Goal: Task Accomplishment & Management: Complete application form

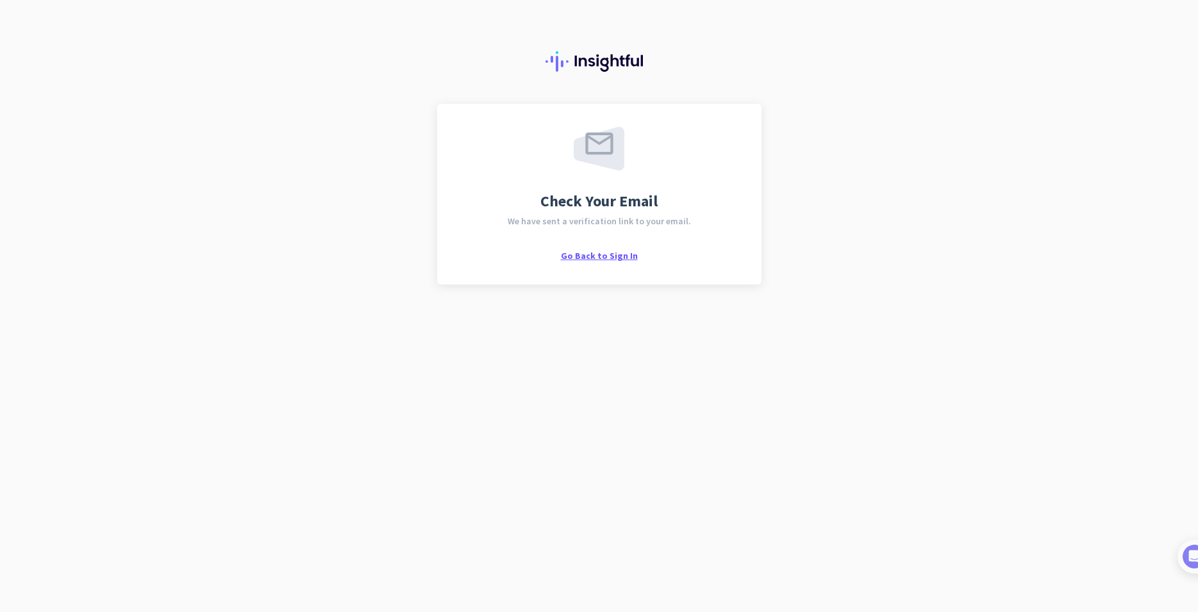
click at [613, 254] on span "Go Back to Sign In" at bounding box center [599, 256] width 77 height 12
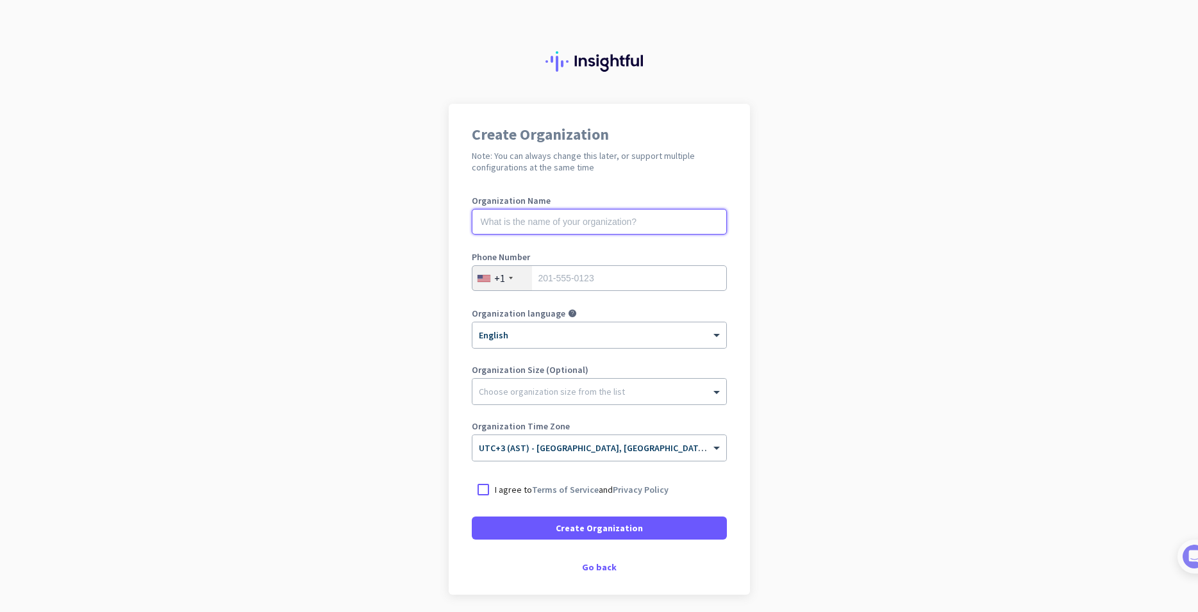
click at [598, 226] on input "text" at bounding box center [599, 222] width 255 height 26
type input "Mercor"
click at [510, 280] on div "+1" at bounding box center [502, 278] width 60 height 24
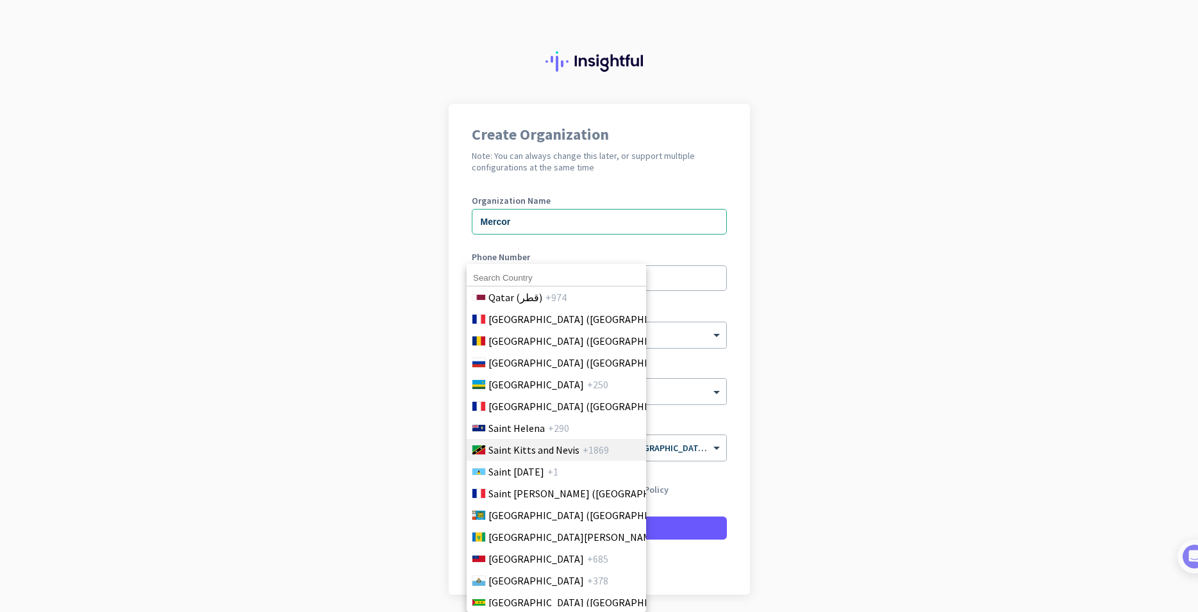
scroll to position [3999, 0]
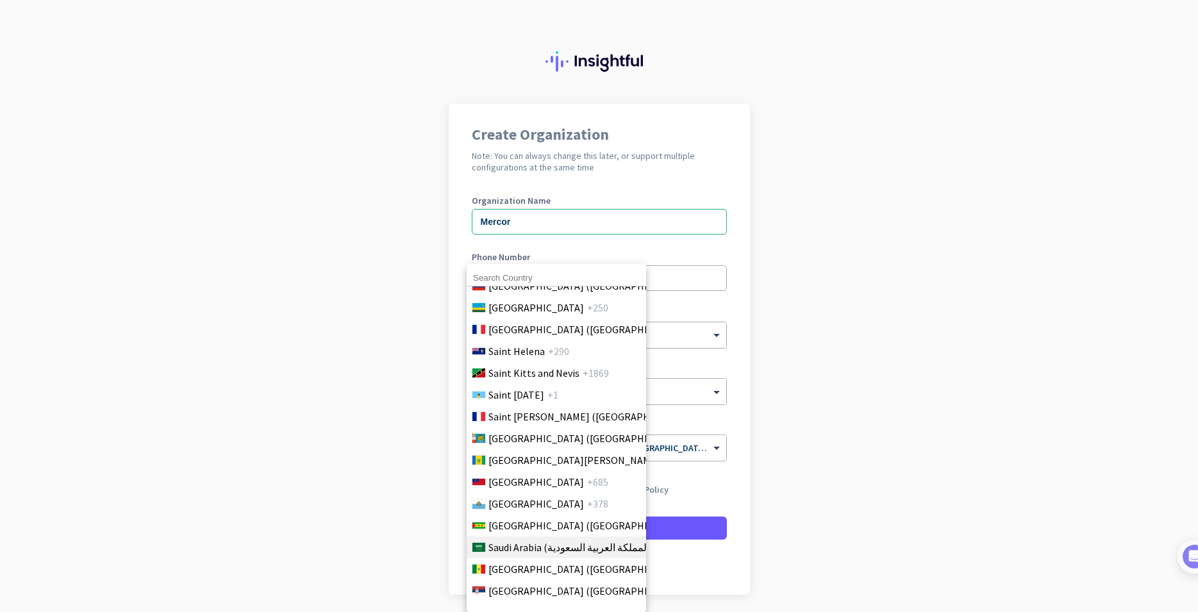
click at [549, 547] on span "Saudi Arabia (‫المملكة العربية السعودية‬‎)" at bounding box center [570, 547] width 164 height 15
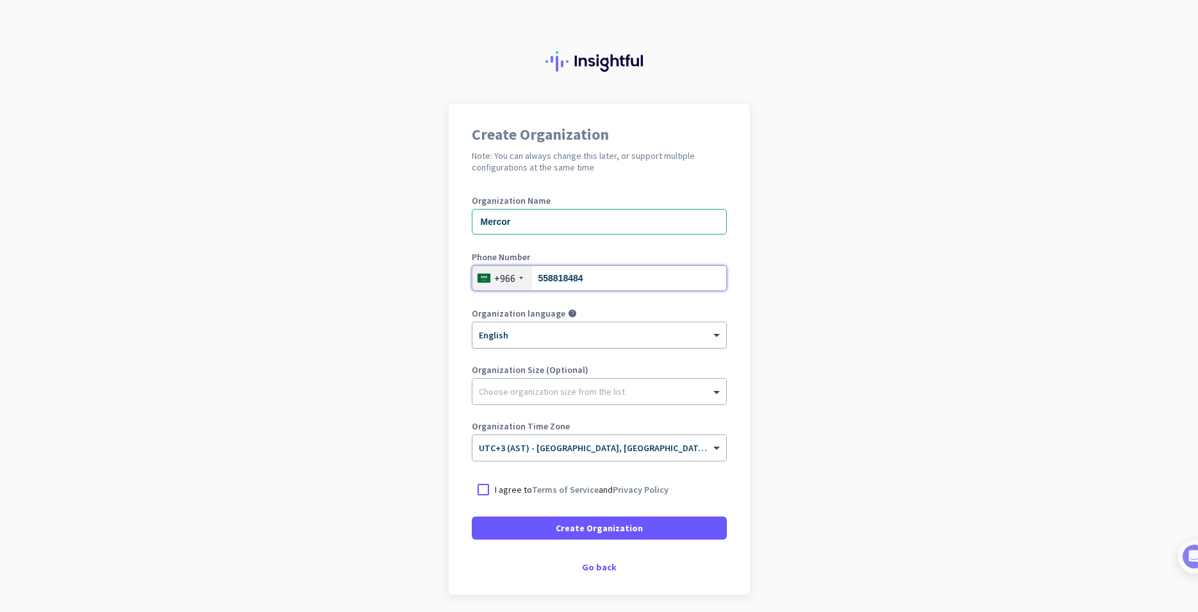
type input "558818484"
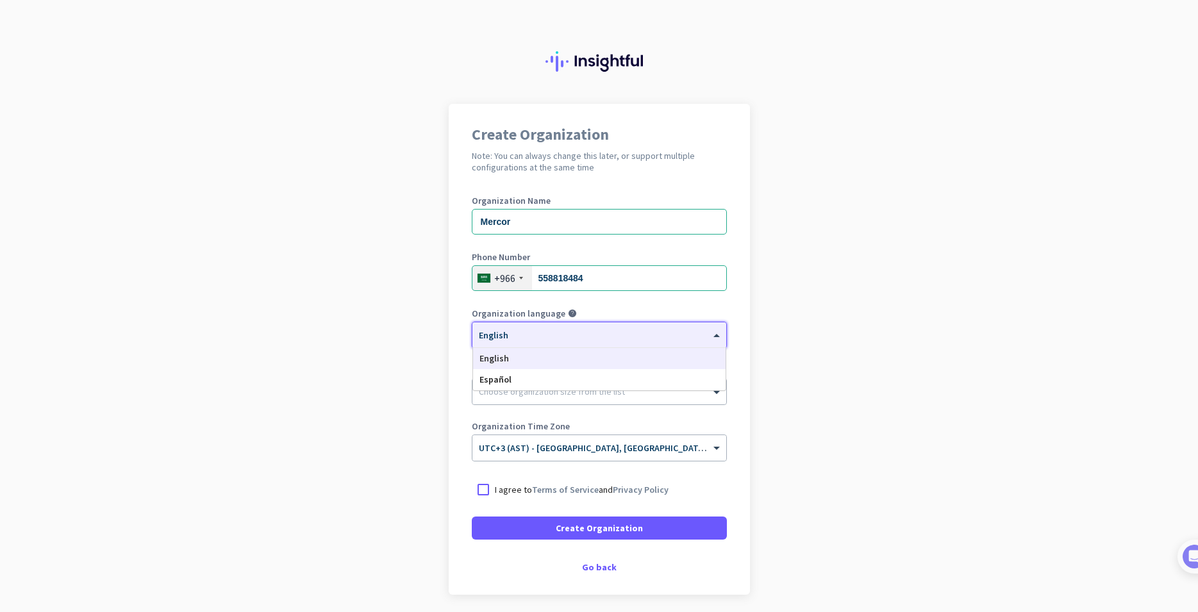
click at [654, 336] on div "× English" at bounding box center [591, 335] width 238 height 11
click at [479, 489] on div at bounding box center [483, 489] width 23 height 23
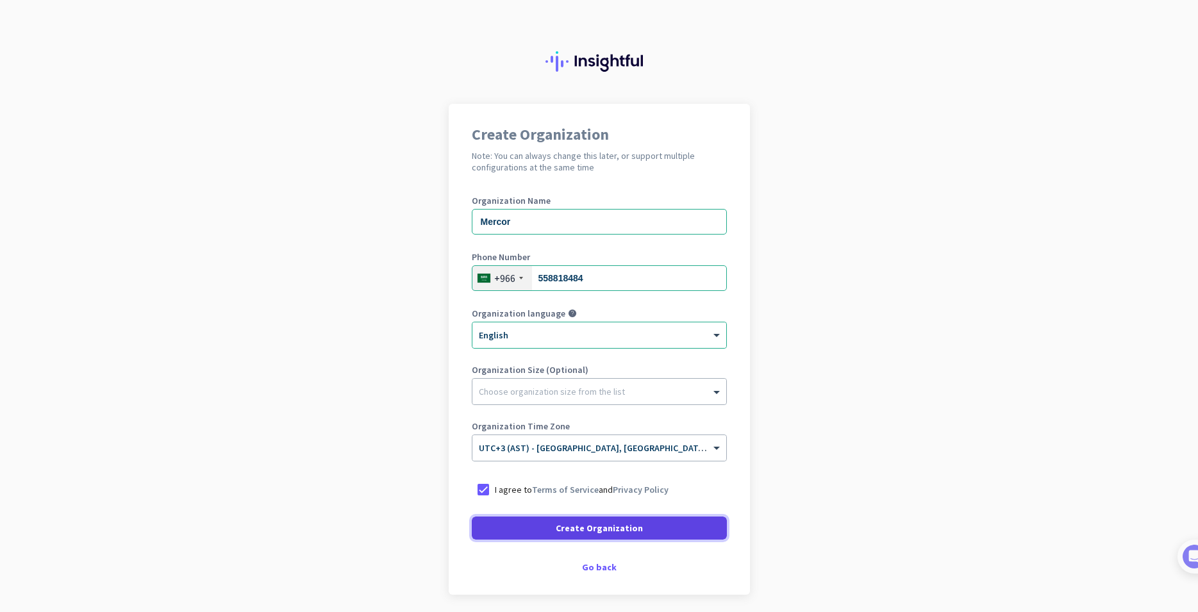
click at [484, 527] on span at bounding box center [599, 528] width 255 height 31
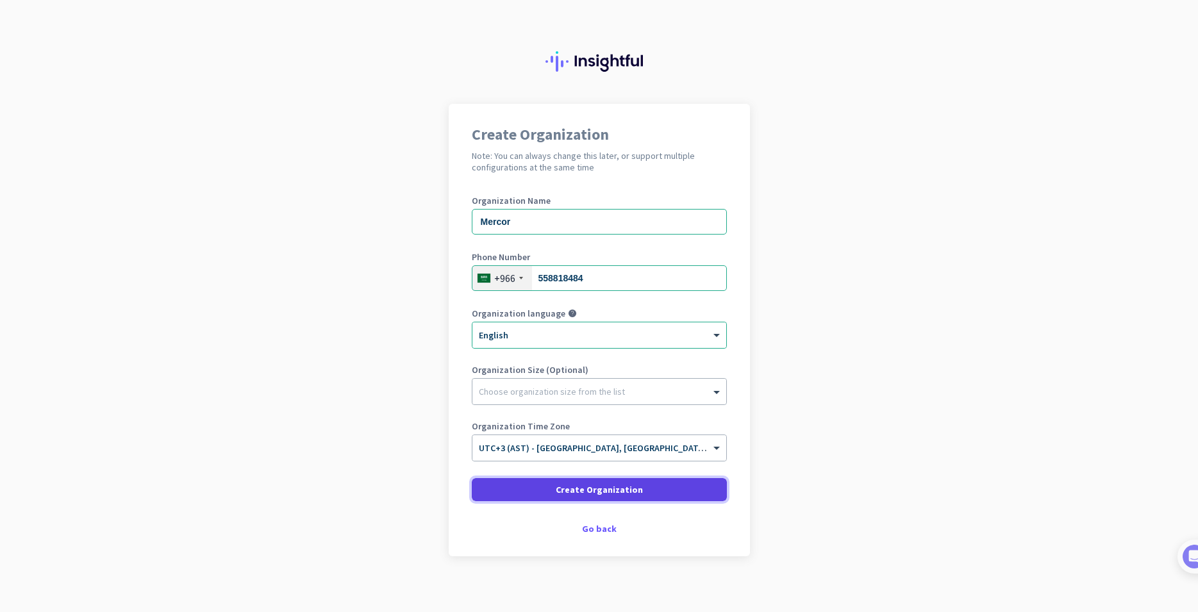
click at [624, 488] on span "Create Organization" at bounding box center [599, 489] width 87 height 13
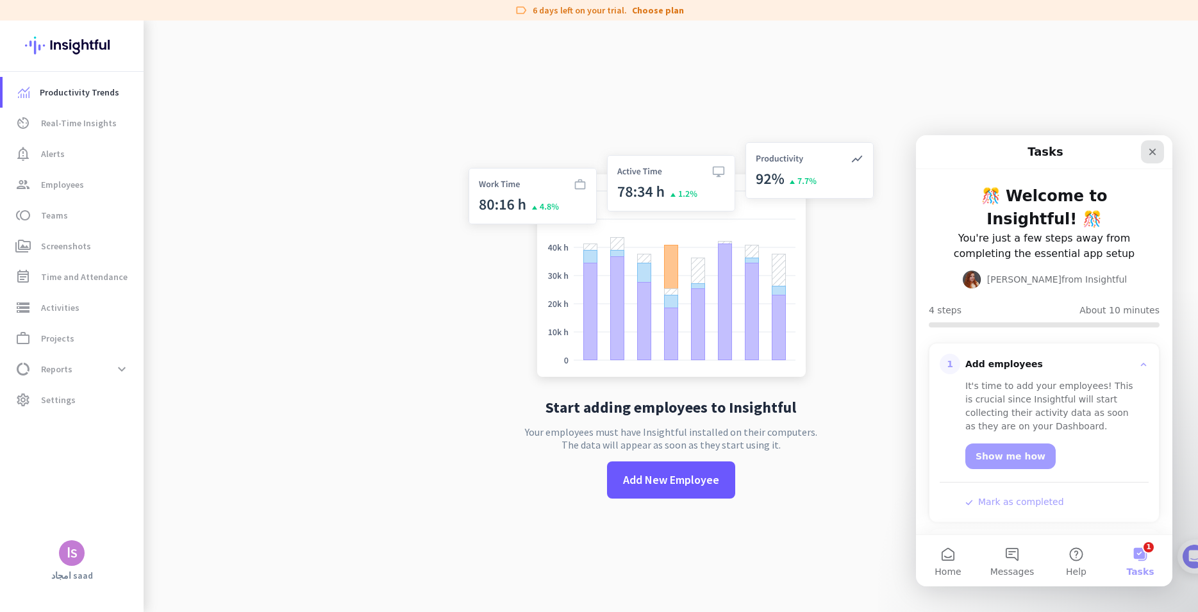
click at [1154, 154] on icon "Close" at bounding box center [1152, 152] width 10 height 10
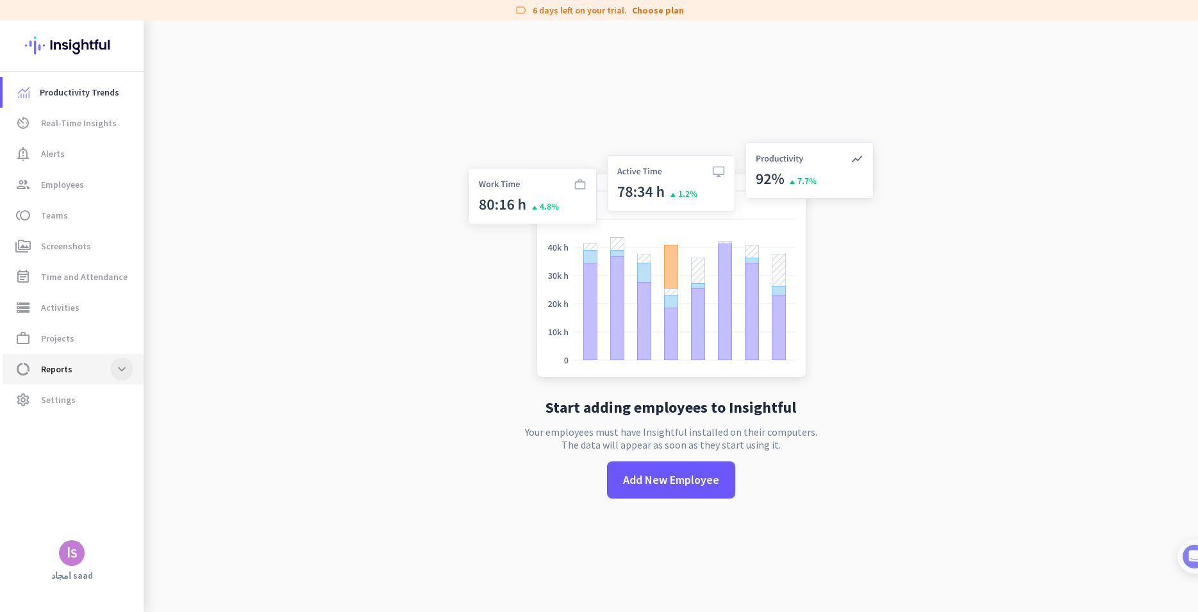
click at [114, 372] on span at bounding box center [121, 369] width 23 height 23
click at [63, 336] on span "Projects" at bounding box center [57, 338] width 33 height 15
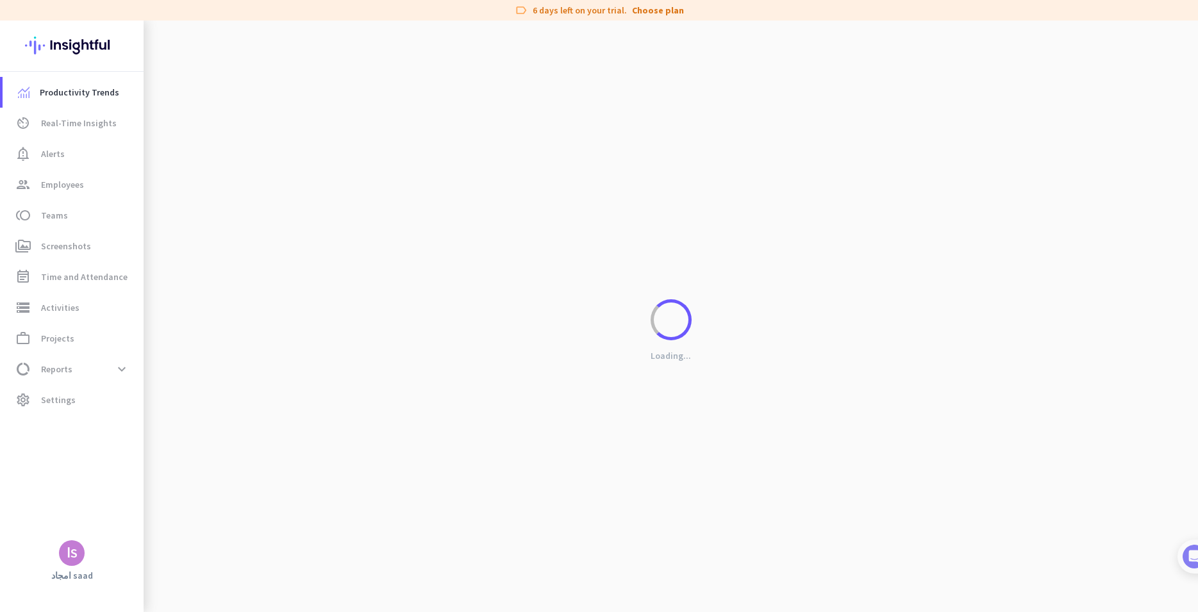
click at [671, 472] on div "Loading..." at bounding box center [671, 327] width 1054 height 612
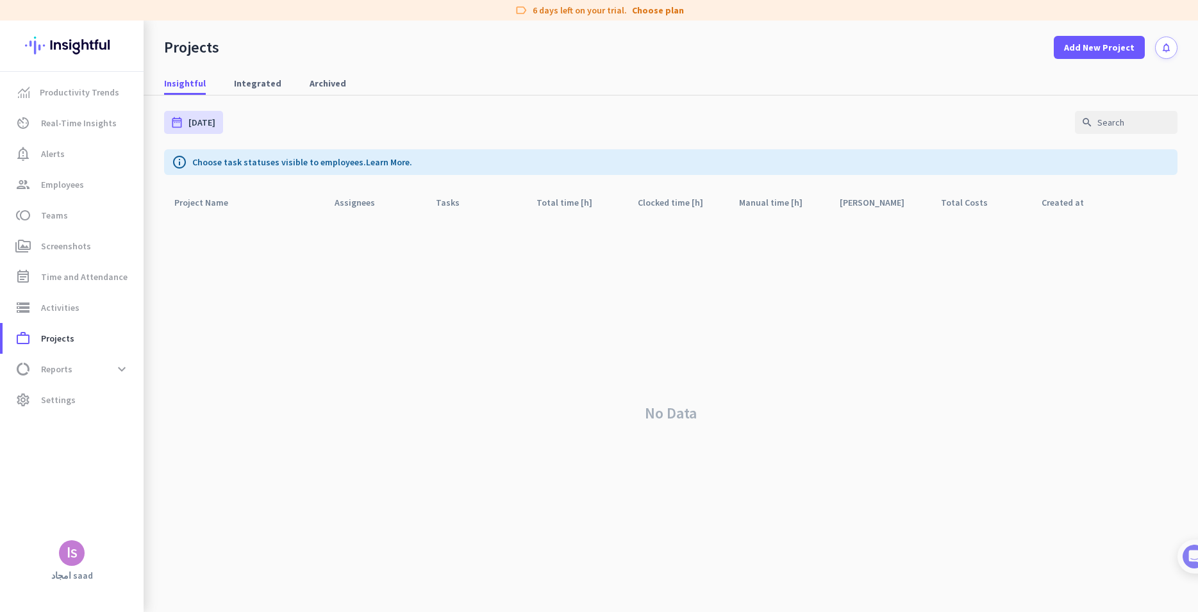
click at [69, 556] on div "اS" at bounding box center [72, 553] width 11 height 13
click at [104, 527] on span "Sign out" at bounding box center [140, 529] width 78 height 12
